Goal: Contribute content: Contribute content

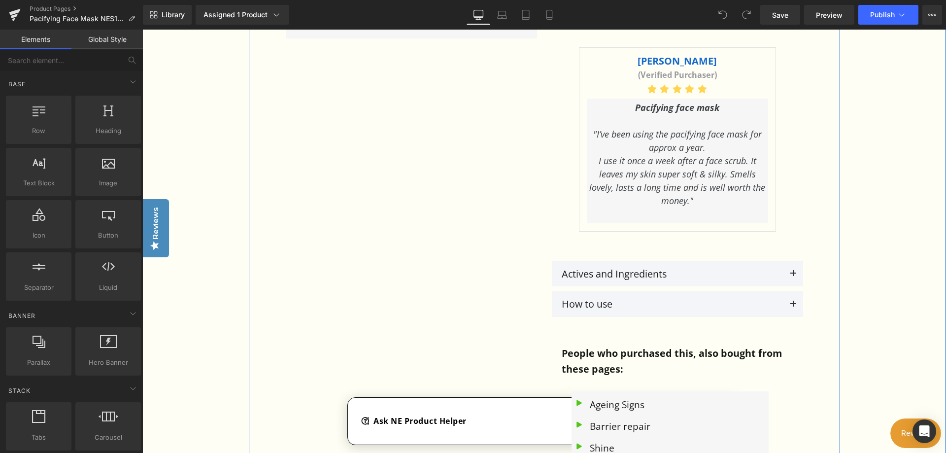
scroll to position [1281, 0]
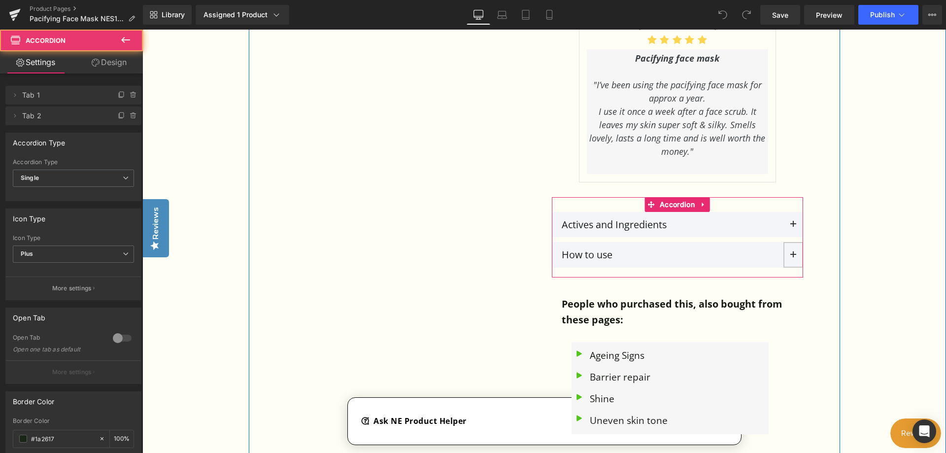
click at [789, 253] on button at bounding box center [793, 255] width 20 height 26
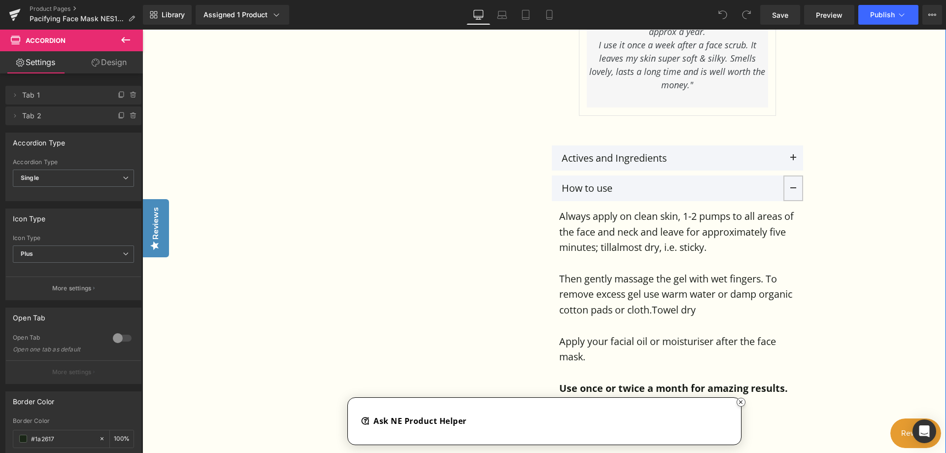
scroll to position [1330, 0]
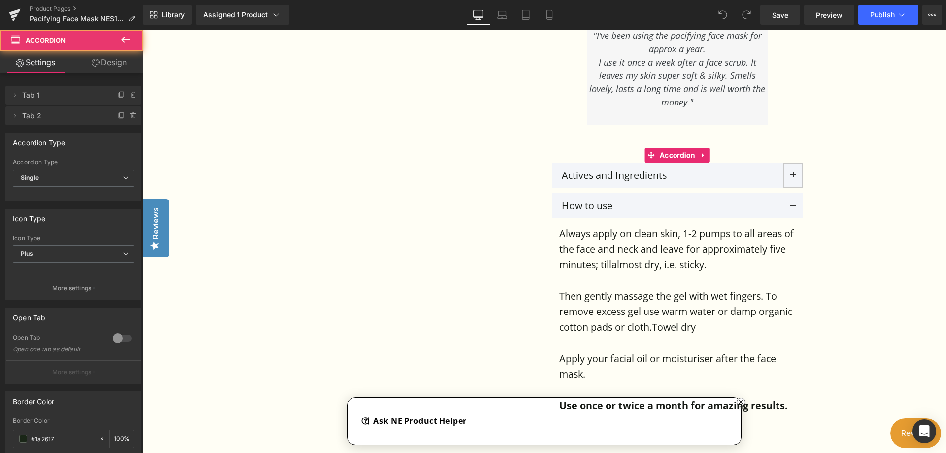
click at [793, 178] on span at bounding box center [793, 178] width 0 height 0
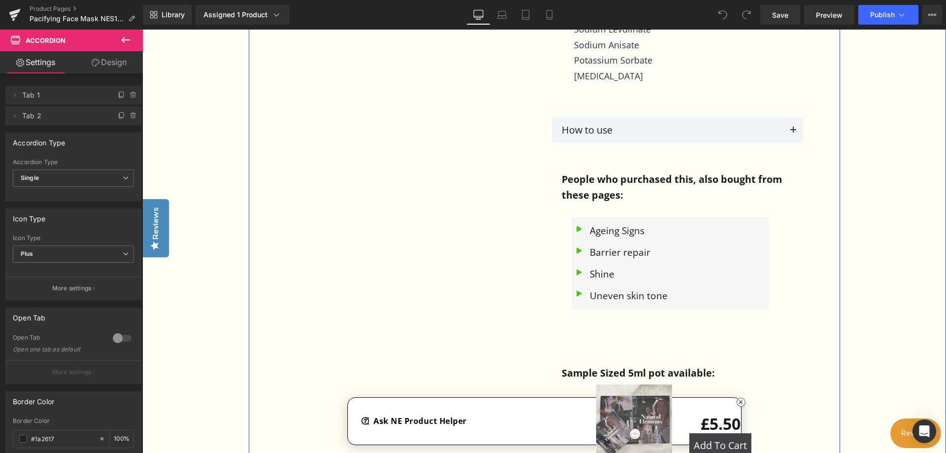
scroll to position [1527, 0]
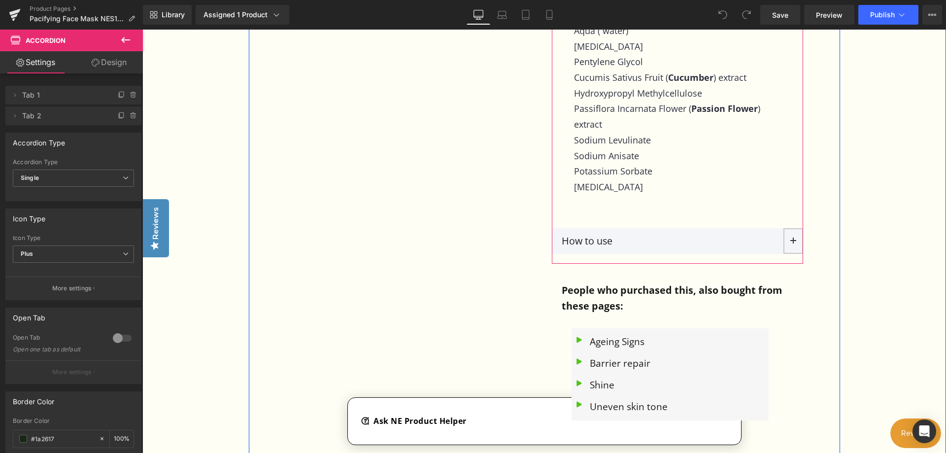
click at [793, 244] on span at bounding box center [793, 244] width 0 height 0
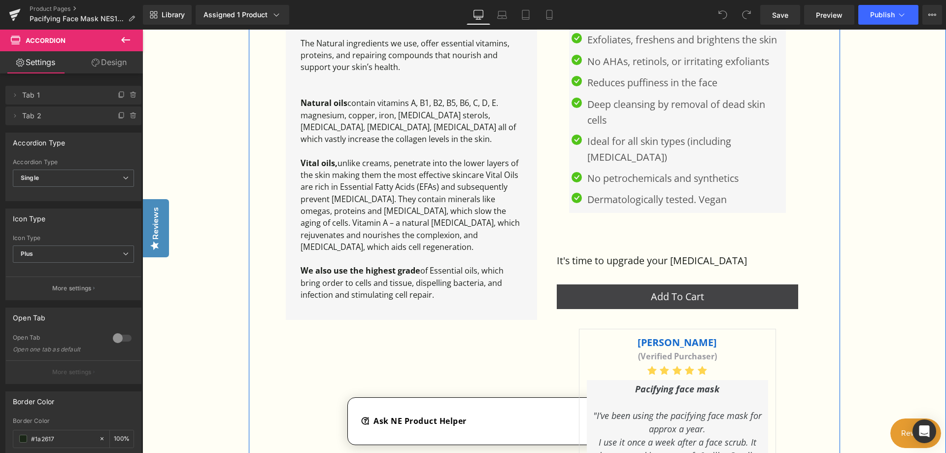
scroll to position [950, 0]
click at [381, 200] on p "Vital oils, unlike creams, penetrate into the lower layers of the skin making t…" at bounding box center [411, 206] width 222 height 96
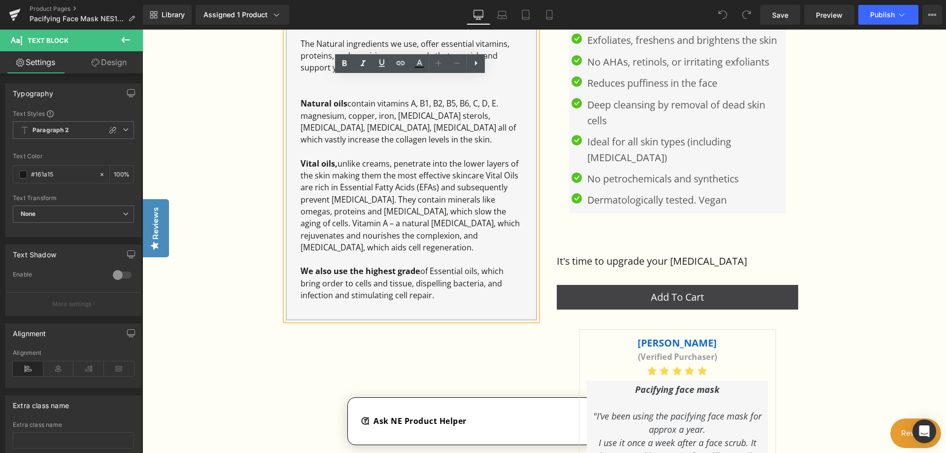
click at [381, 200] on p "Vital oils, unlike creams, penetrate into the lower layers of the skin making t…" at bounding box center [411, 206] width 222 height 96
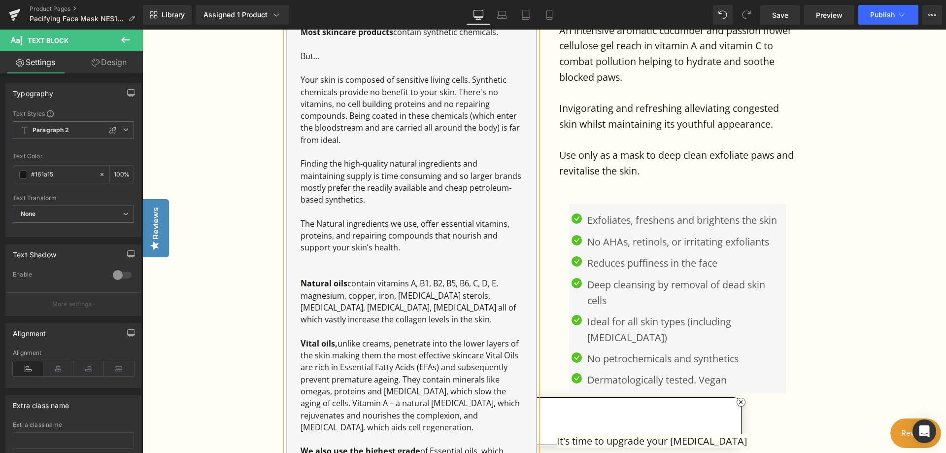
scroll to position [753, 0]
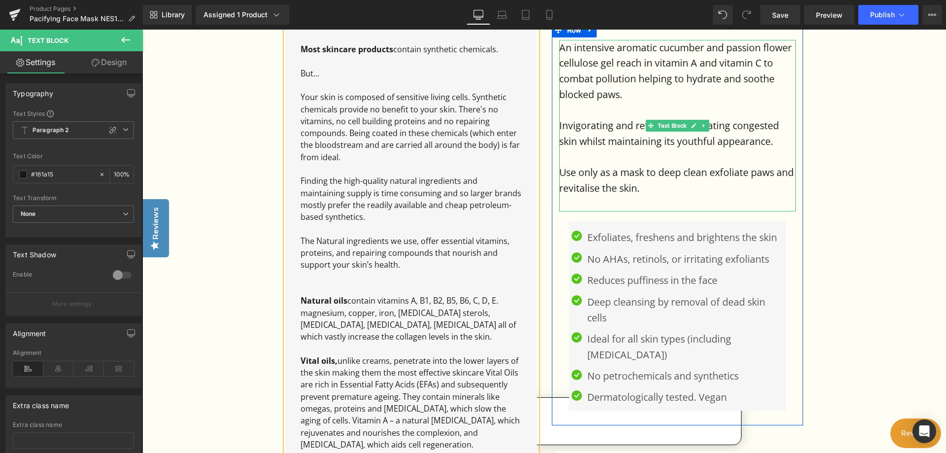
click at [775, 171] on p "Use only as a mask to deep clean exfoliate paws and revitalise the skin." at bounding box center [677, 180] width 236 height 31
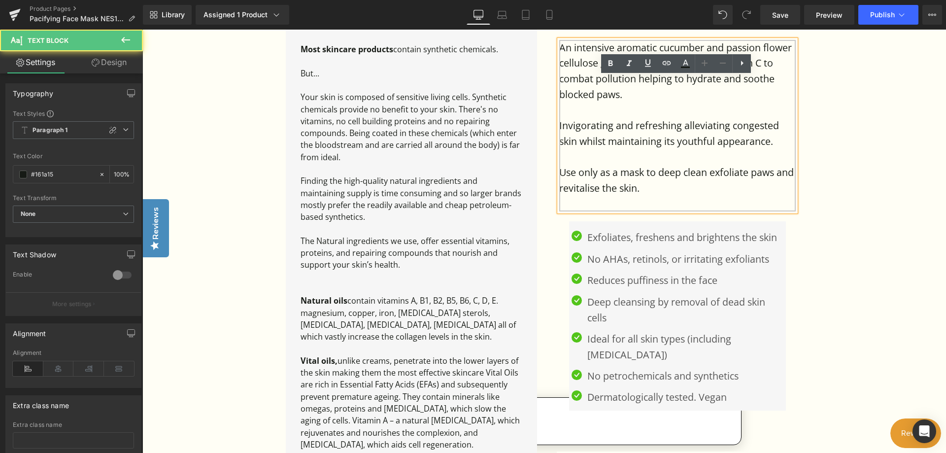
click at [774, 172] on p "Use only as a mask to deep clean exfoliate paws and revitalise the skin." at bounding box center [677, 180] width 236 height 31
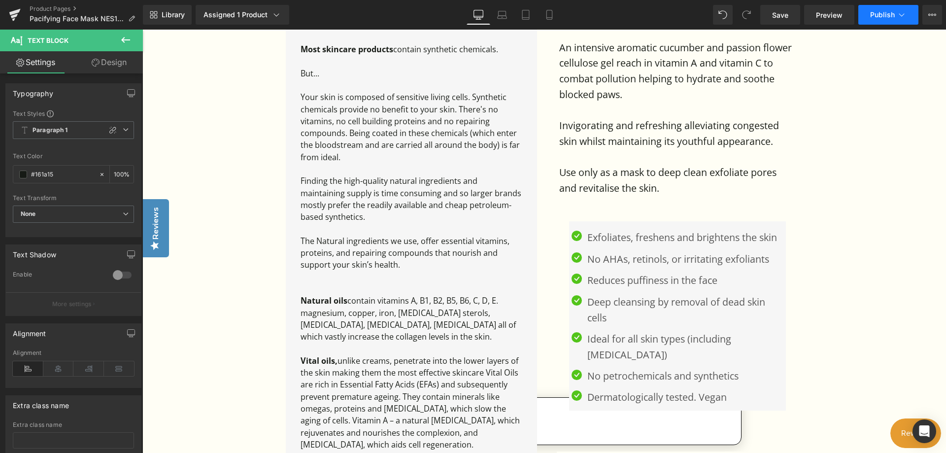
click at [890, 16] on span "Publish" at bounding box center [882, 15] width 25 height 8
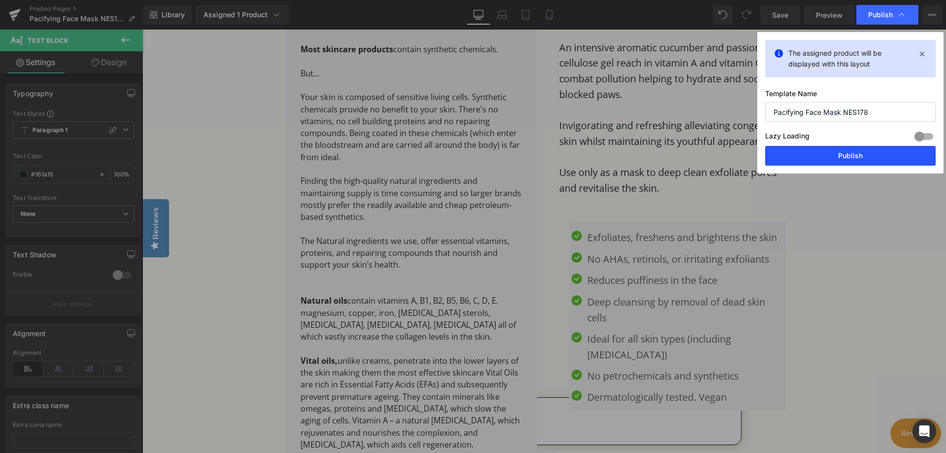
drag, startPoint x: 861, startPoint y: 155, endPoint x: 702, endPoint y: 120, distance: 162.5
click at [0, 0] on button "Publish" at bounding box center [0, 0] width 0 height 0
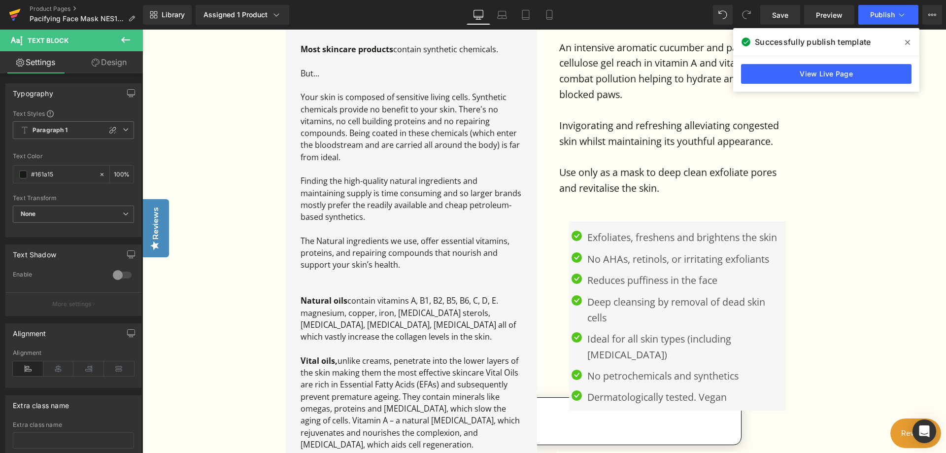
click at [13, 14] on icon at bounding box center [15, 14] width 12 height 25
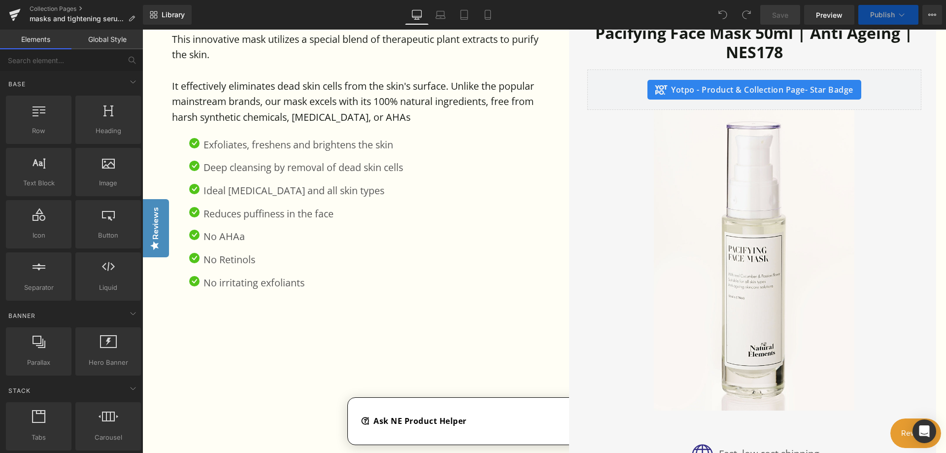
scroll to position [690, 0]
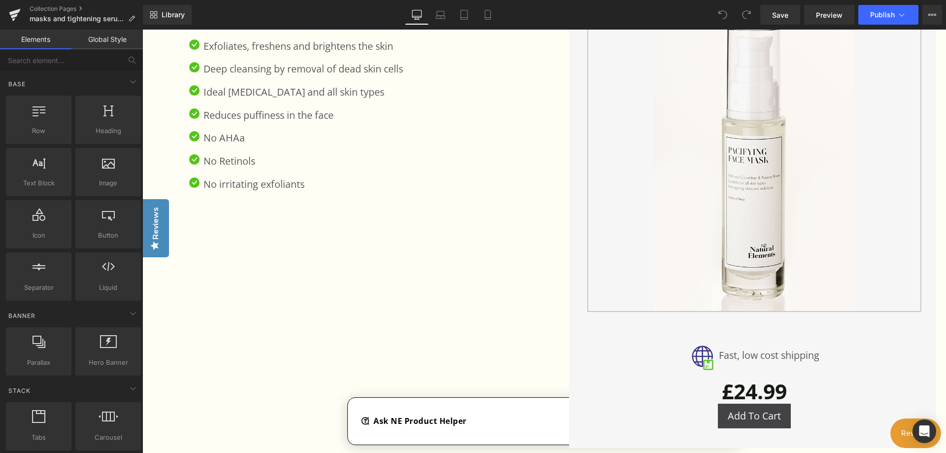
click at [741, 229] on img at bounding box center [754, 161] width 200 height 300
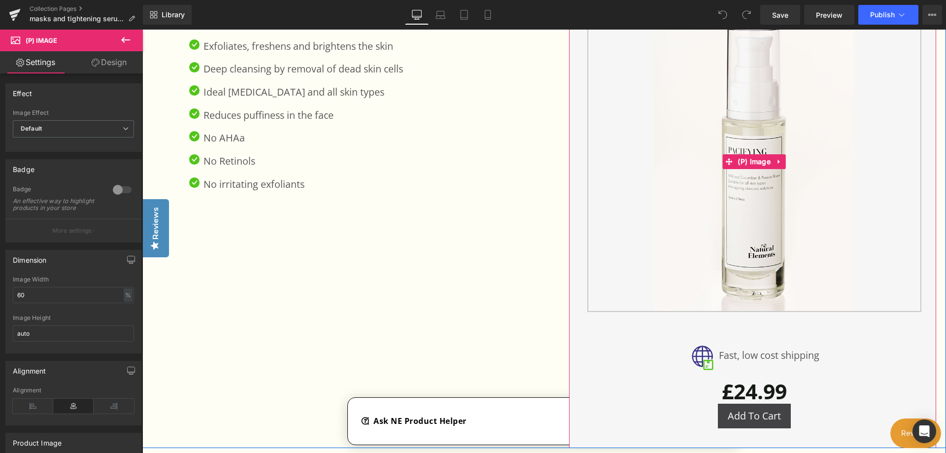
click at [748, 246] on img at bounding box center [754, 161] width 200 height 300
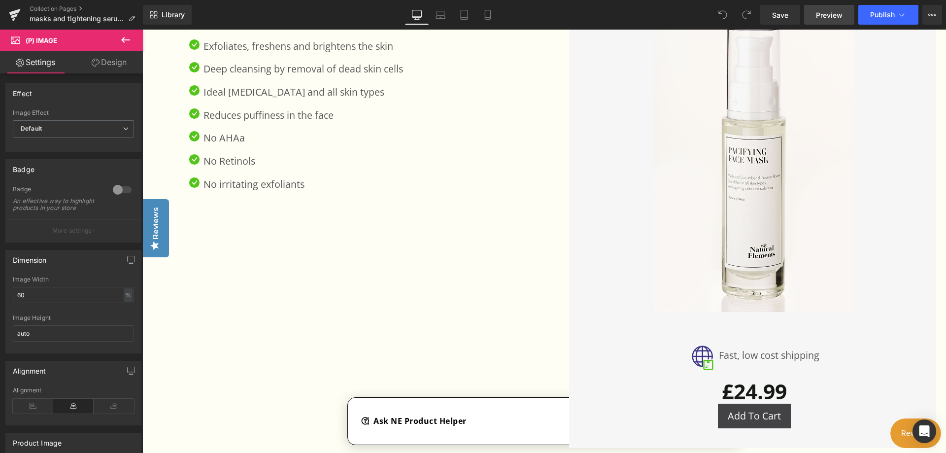
click at [824, 17] on span "Preview" at bounding box center [829, 15] width 27 height 10
click at [18, 12] on icon at bounding box center [14, 12] width 11 height 6
